Goal: Task Accomplishment & Management: Manage account settings

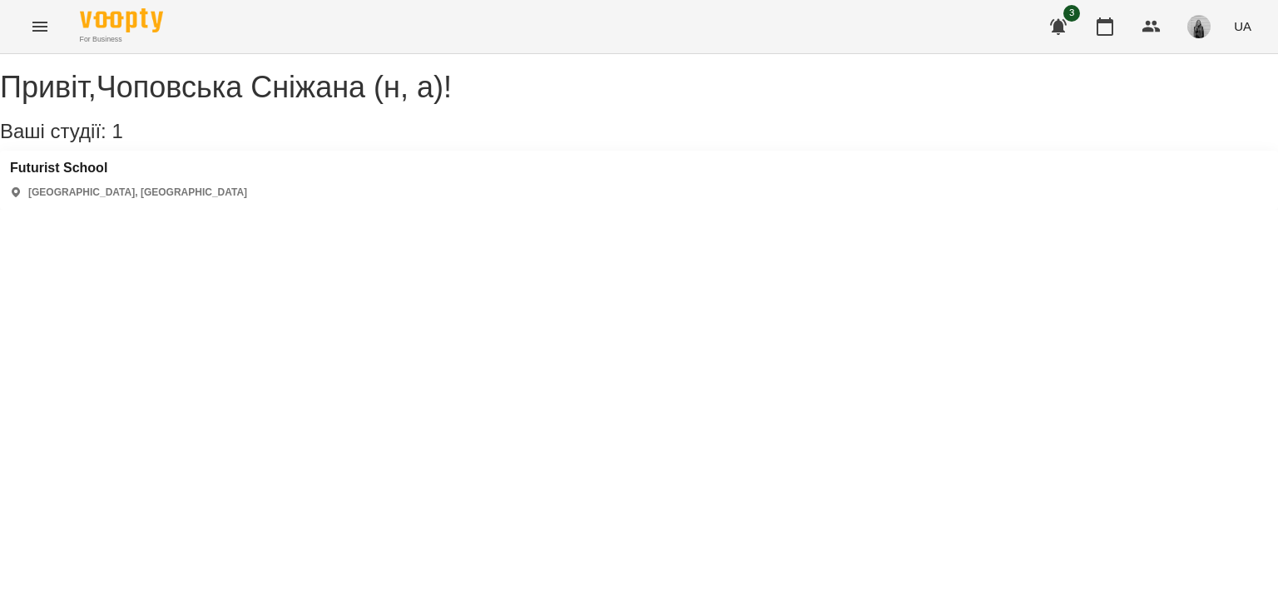
click at [17, 22] on div "For Business 3 UA" at bounding box center [639, 26] width 1278 height 53
click at [41, 22] on icon "Menu" at bounding box center [39, 27] width 15 height 10
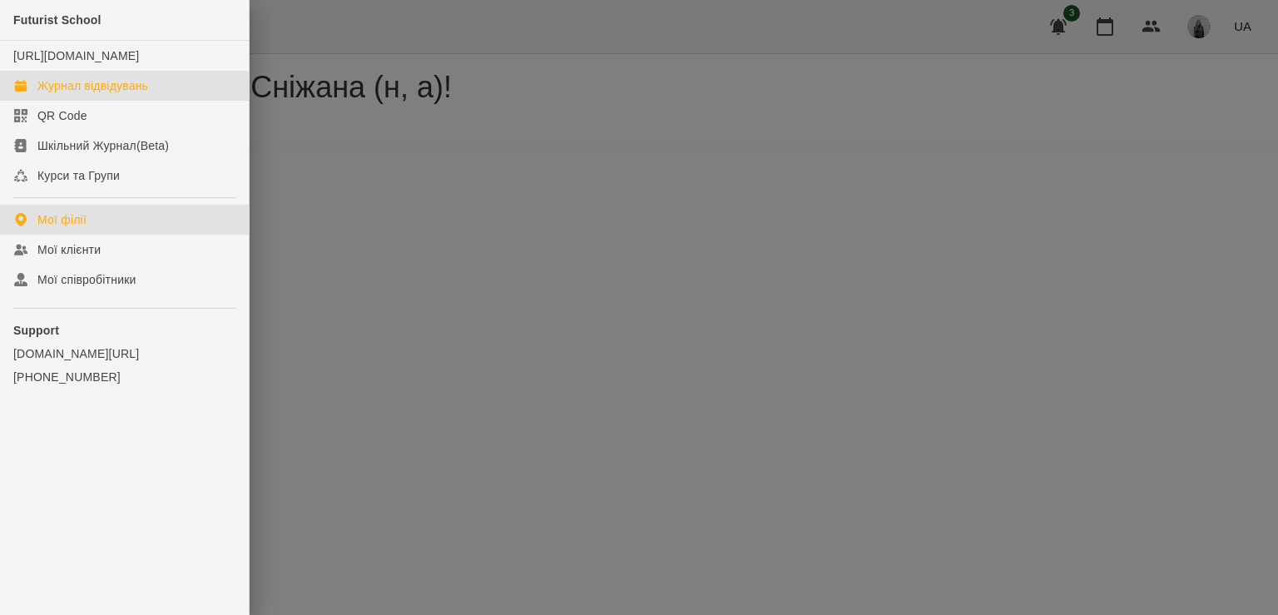
click at [62, 94] on div "Журнал відвідувань" at bounding box center [92, 85] width 111 height 17
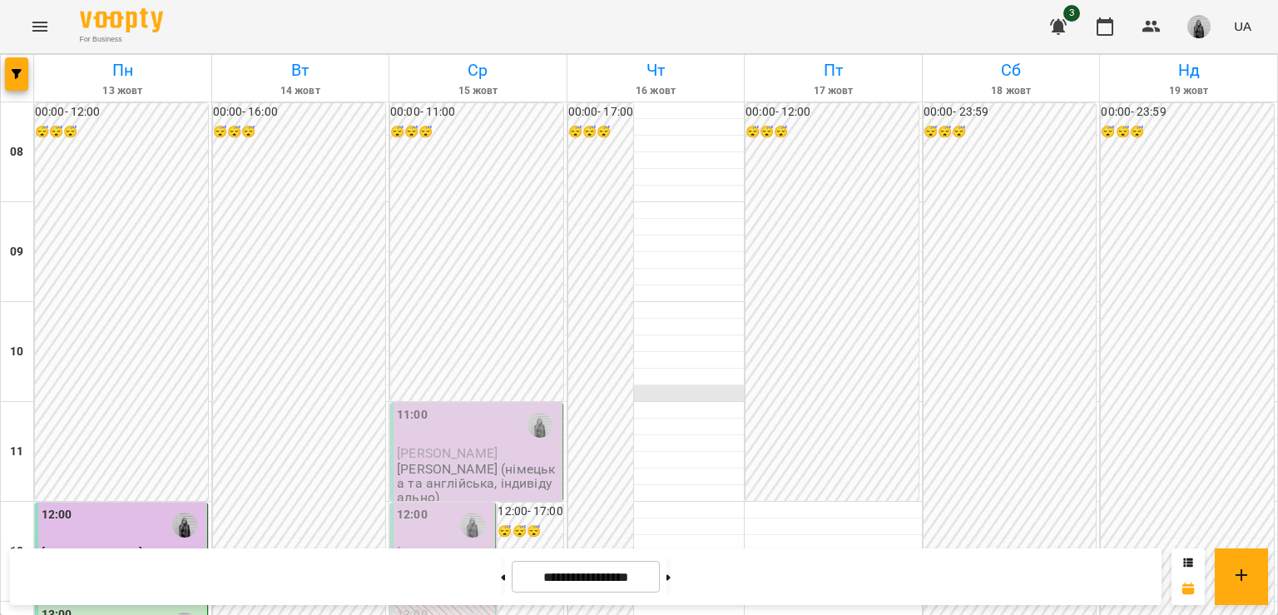
scroll to position [83, 0]
click at [671, 576] on icon at bounding box center [669, 577] width 4 height 7
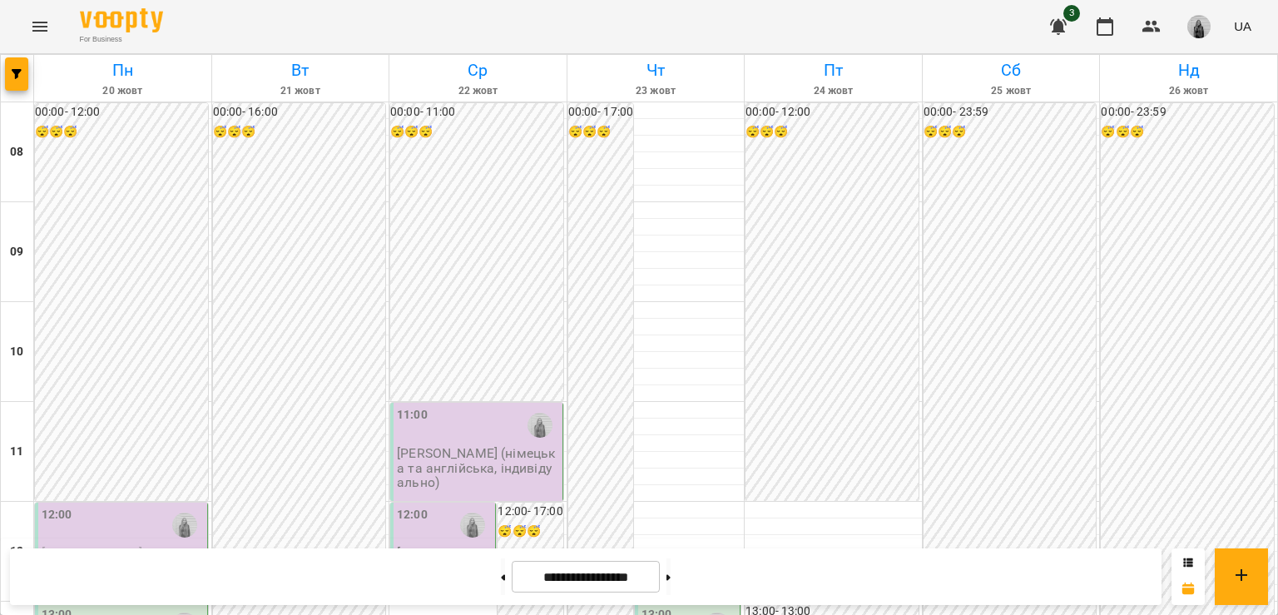
scroll to position [583, 0]
click at [501, 568] on button at bounding box center [503, 576] width 4 height 37
type input "**********"
